Goal: Task Accomplishment & Management: Manage account settings

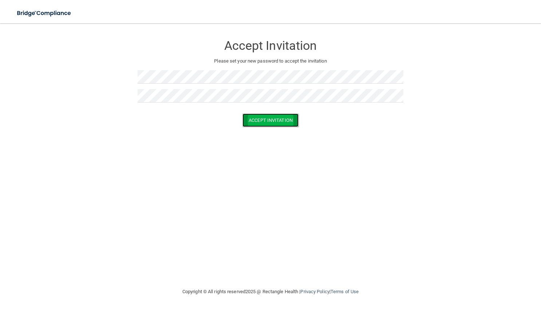
click at [269, 120] on button "Accept Invitation" at bounding box center [270, 120] width 56 height 13
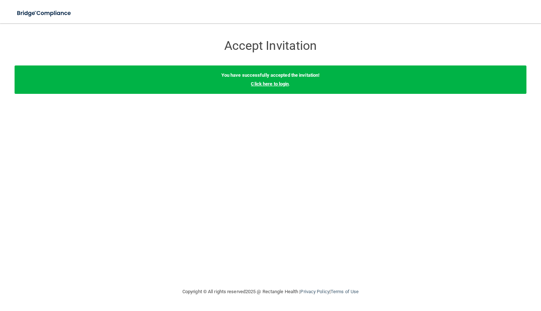
click at [272, 85] on link "Click here to login" at bounding box center [270, 83] width 38 height 5
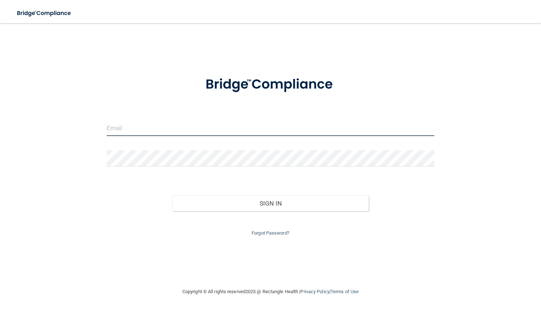
type input "[PERSON_NAME][EMAIL_ADDRESS][DOMAIN_NAME]"
click at [187, 128] on input "[PERSON_NAME][EMAIL_ADDRESS][DOMAIN_NAME]" at bounding box center [271, 128] width 328 height 16
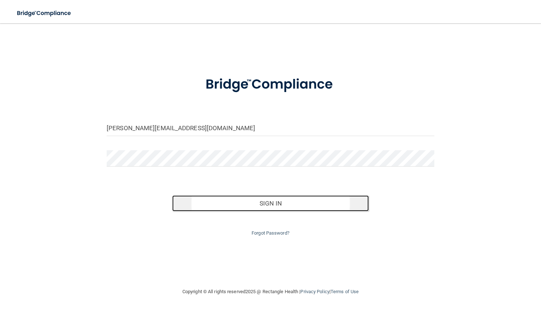
click at [241, 205] on button "Sign In" at bounding box center [270, 203] width 197 height 16
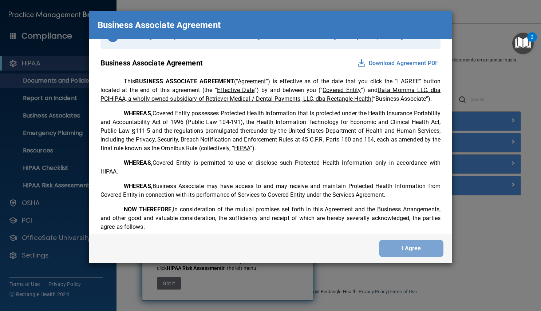
scroll to position [29, 0]
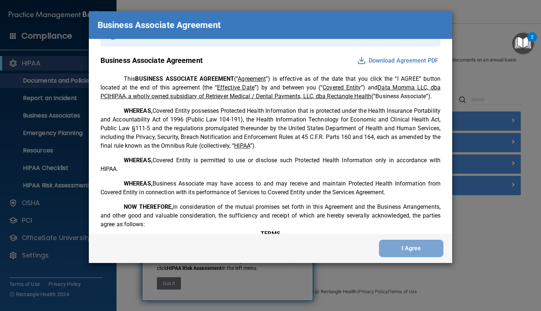
click at [414, 260] on div "I Agree" at bounding box center [270, 248] width 363 height 29
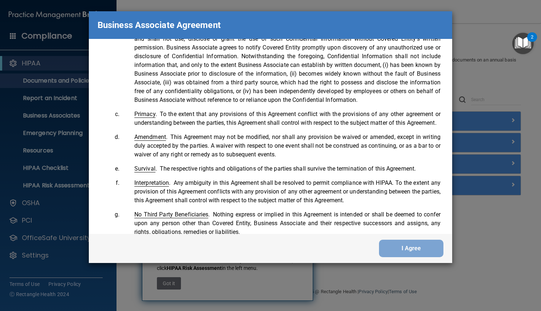
scroll to position [1484, 0]
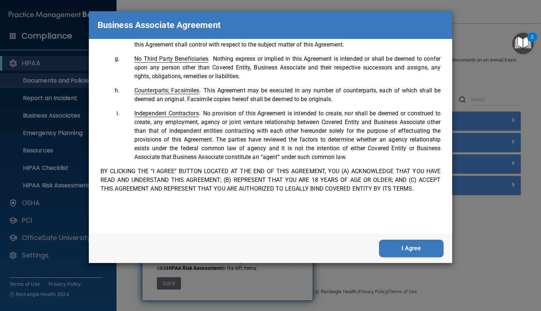
click at [410, 249] on button "I Agree" at bounding box center [411, 248] width 64 height 17
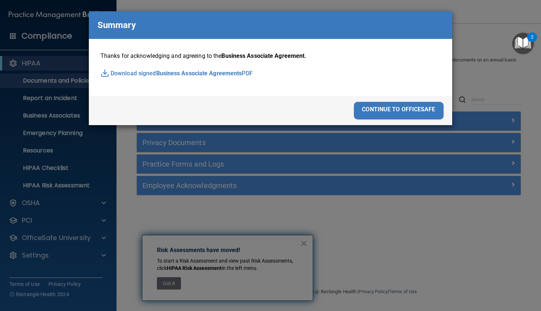
click at [390, 107] on div "continue to officesafe" at bounding box center [399, 110] width 90 height 17
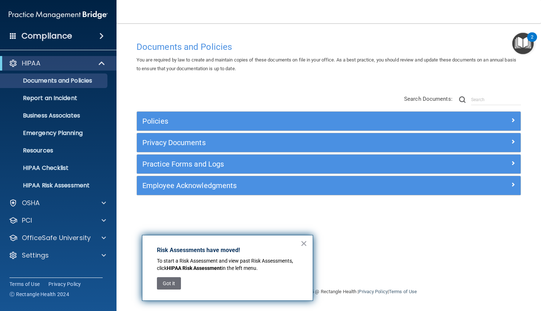
click at [253, 108] on div "Policies Select All (Unselect 0) Unselect All Print Selected (0) Acceptable Use…" at bounding box center [328, 146] width 395 height 116
click at [305, 244] on button "×" at bounding box center [303, 244] width 7 height 12
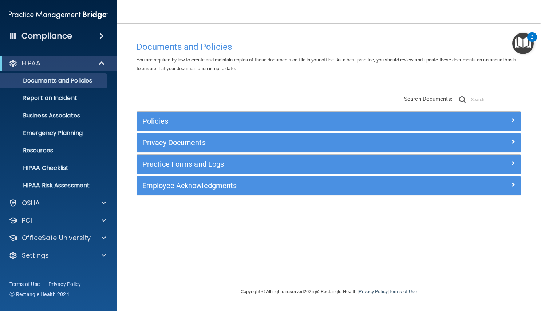
click at [101, 36] on span at bounding box center [101, 36] width 4 height 9
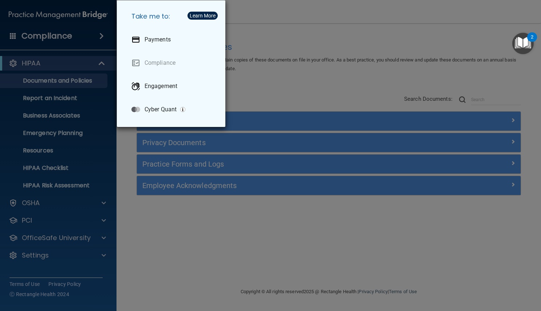
click at [101, 36] on div "Take me to: Payments Compliance Engagement Cyber Quant" at bounding box center [270, 155] width 541 height 311
